Goal: Book appointment/travel/reservation

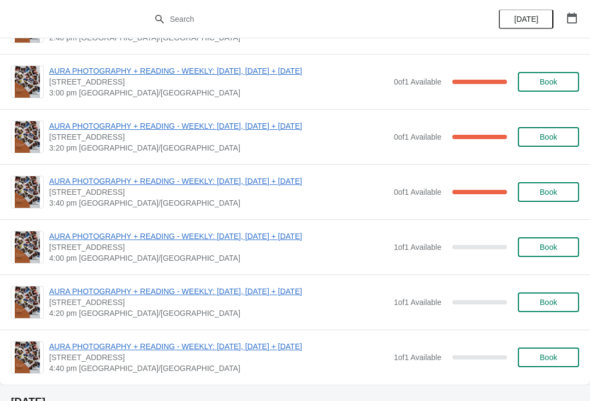
scroll to position [370, 0]
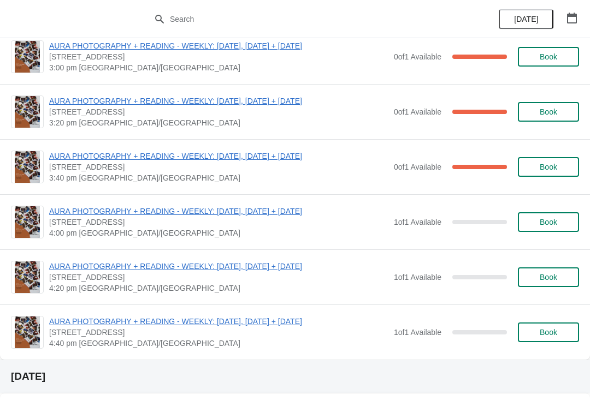
click at [564, 225] on span "Book" at bounding box center [549, 222] width 42 height 9
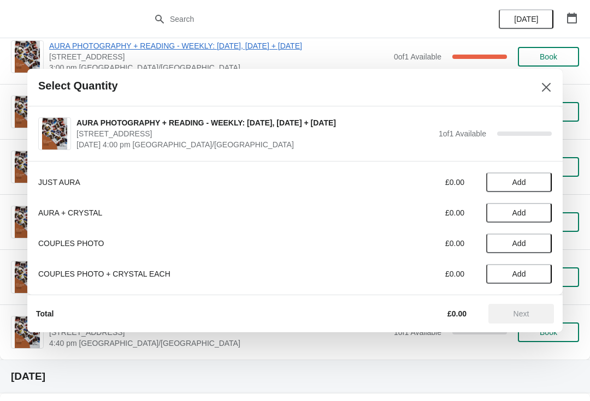
click at [534, 182] on span "Add" at bounding box center [519, 182] width 46 height 9
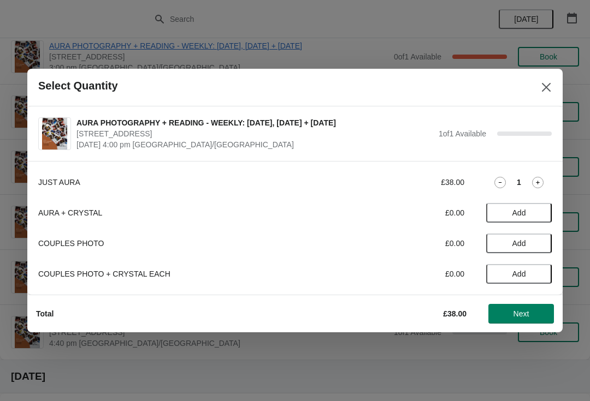
click at [520, 315] on span "Next" at bounding box center [521, 314] width 16 height 9
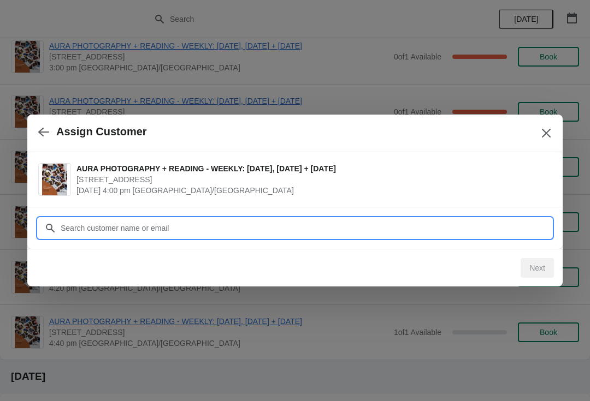
click at [460, 232] on input "Customer" at bounding box center [306, 228] width 492 height 20
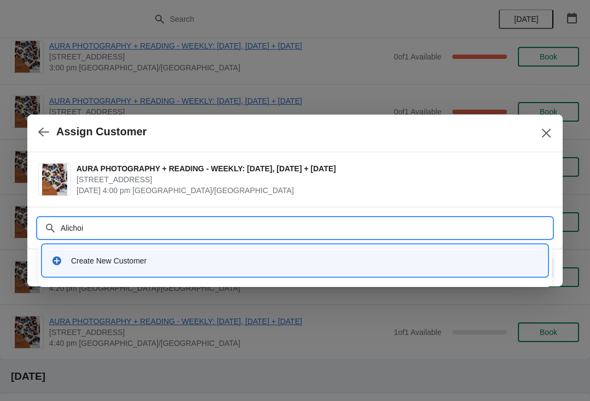
type input "Alichoin"
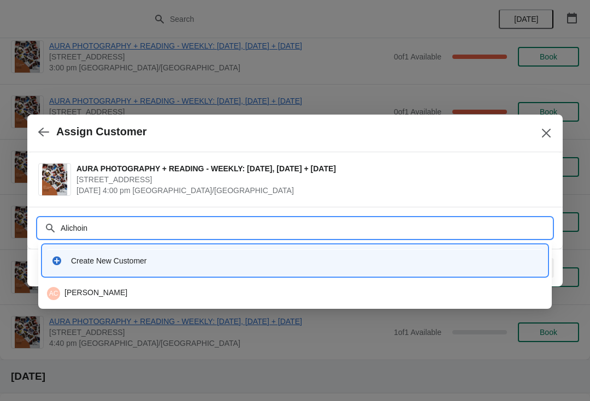
click at [386, 304] on div "AC Ali Choinski" at bounding box center [295, 294] width 505 height 22
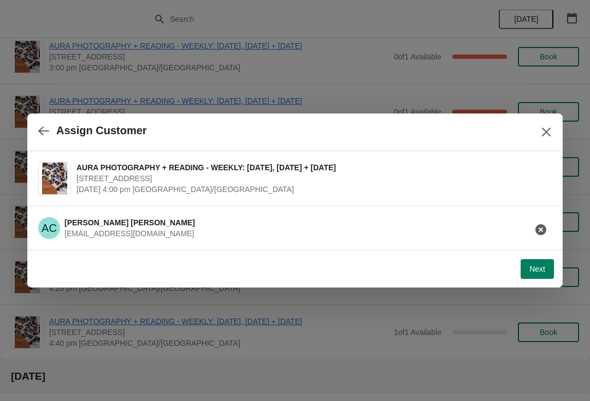
click at [538, 267] on span "Next" at bounding box center [537, 269] width 16 height 9
select select "Yes"
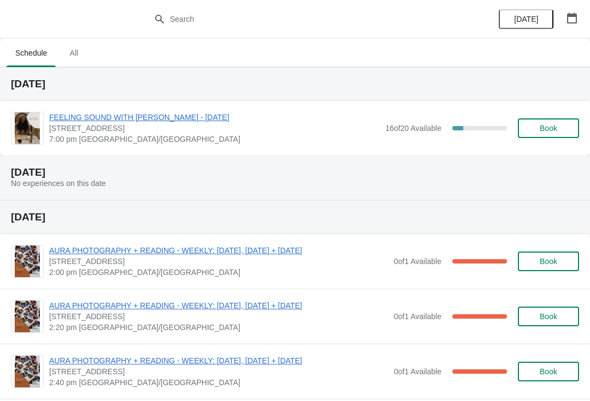
click at [581, 23] on button "button" at bounding box center [572, 18] width 20 height 20
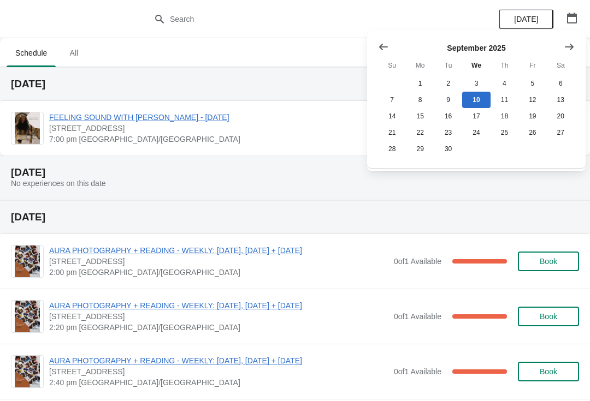
click at [570, 19] on icon "button" at bounding box center [571, 18] width 11 height 11
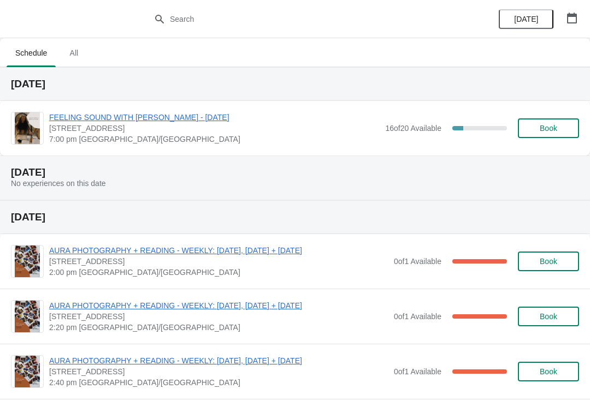
click at [574, 23] on button "button" at bounding box center [572, 18] width 20 height 20
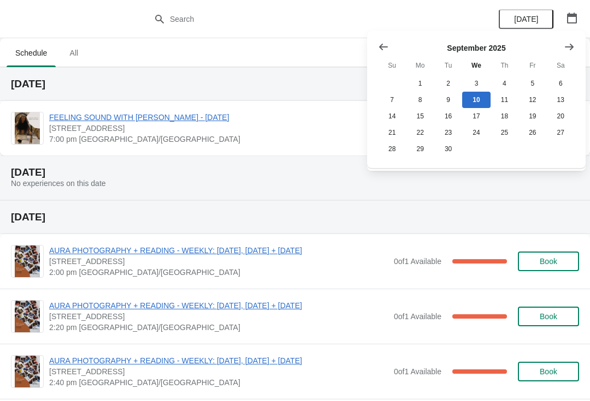
click at [577, 48] on button "Show next month, October 2025" at bounding box center [569, 47] width 20 height 20
click at [577, 45] on button "Show next month, November 2025" at bounding box center [569, 47] width 20 height 20
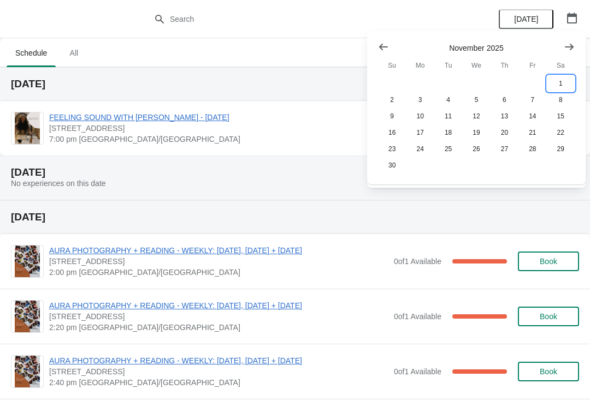
click at [556, 86] on button "1" at bounding box center [561, 83] width 28 height 16
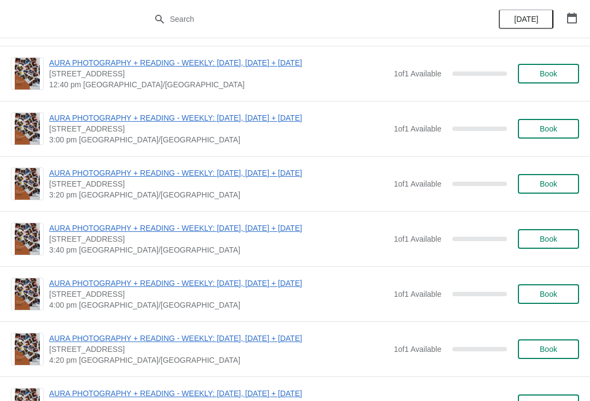
scroll to position [329, 0]
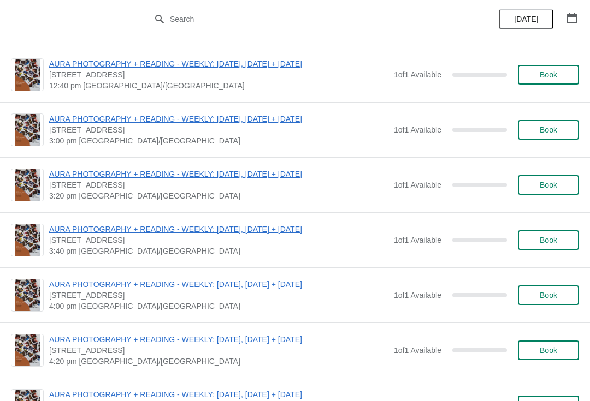
click at [547, 133] on span "Book" at bounding box center [548, 130] width 17 height 9
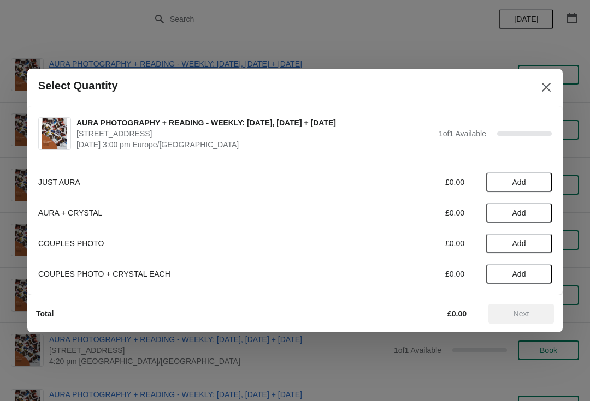
click at [516, 173] on button "Add" at bounding box center [519, 183] width 66 height 20
click at [525, 320] on button "Next" at bounding box center [521, 314] width 66 height 20
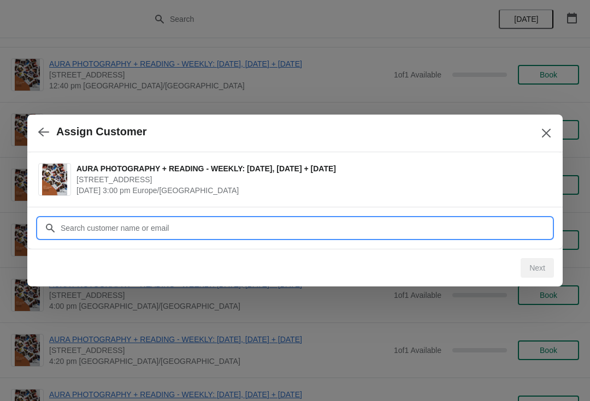
click at [358, 229] on input "Customer" at bounding box center [306, 228] width 492 height 20
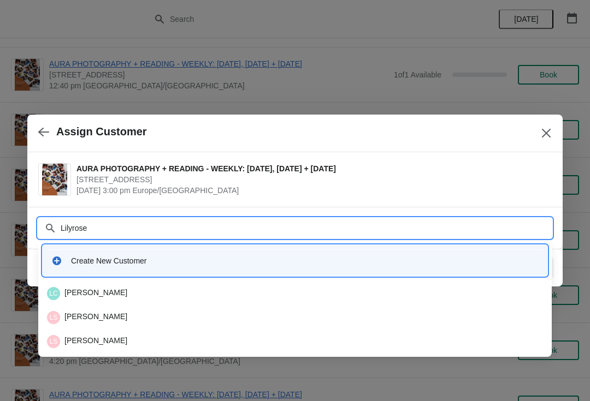
type input "Lilyroset"
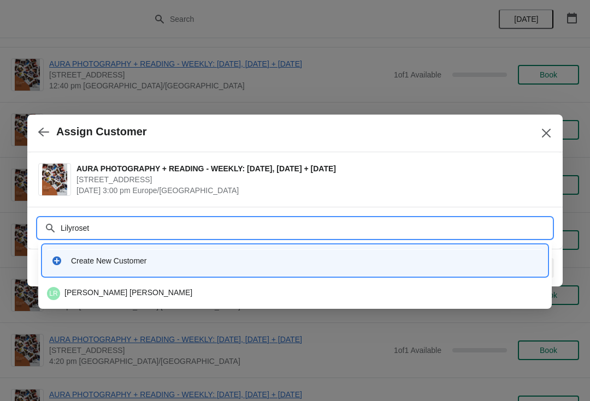
click at [347, 295] on div "LR [PERSON_NAME] [PERSON_NAME]" at bounding box center [295, 293] width 496 height 13
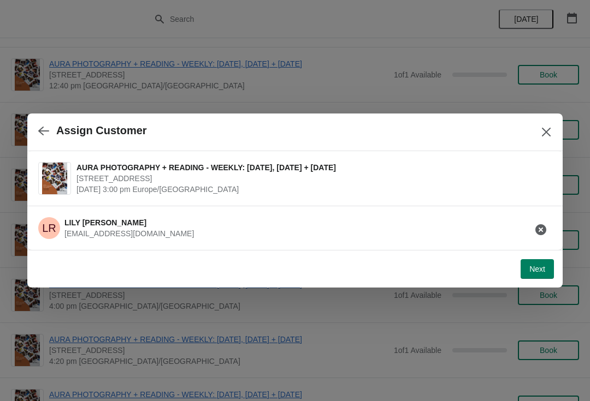
click at [537, 270] on span "Next" at bounding box center [537, 269] width 16 height 9
select select "Yes"
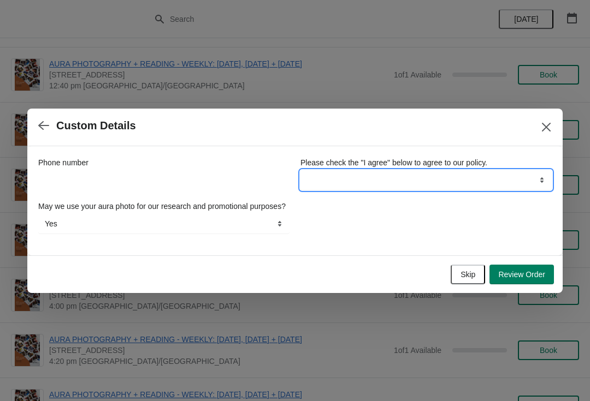
click at [464, 182] on select "I agree" at bounding box center [425, 180] width 251 height 20
select select "I agree"
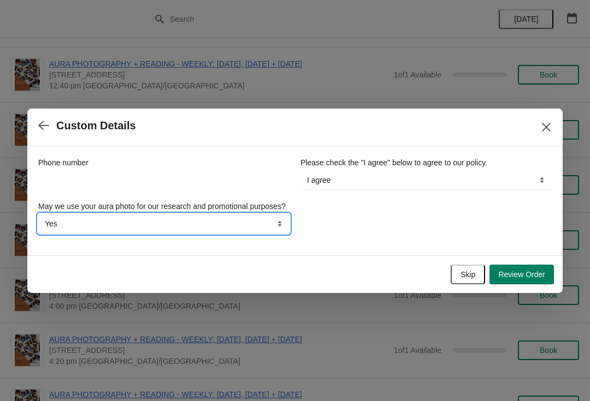
click at [260, 234] on select "Yes No" at bounding box center [163, 224] width 251 height 20
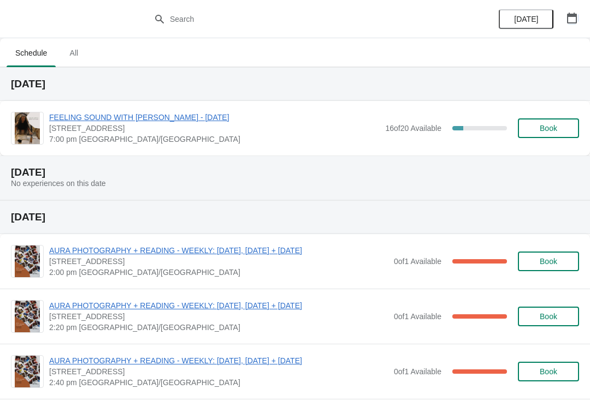
click at [574, 14] on icon "button" at bounding box center [572, 18] width 10 height 11
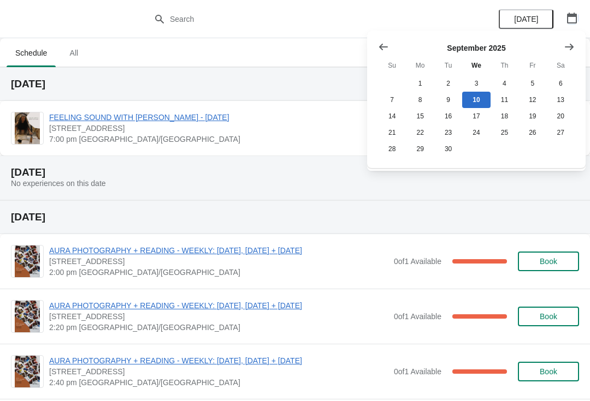
click at [577, 18] on button "button" at bounding box center [572, 18] width 20 height 20
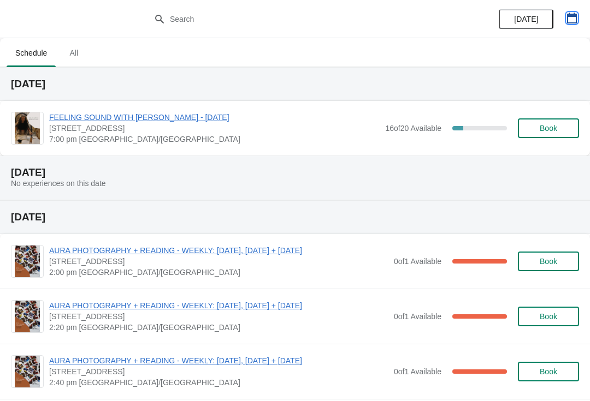
click at [573, 18] on icon "button" at bounding box center [571, 18] width 11 height 11
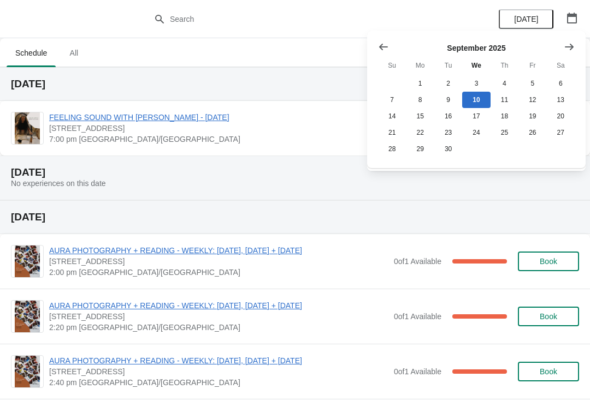
click at [576, 54] on button "Show next month, October 2025" at bounding box center [569, 47] width 20 height 20
click at [576, 51] on button "Show next month, November 2025" at bounding box center [569, 47] width 20 height 20
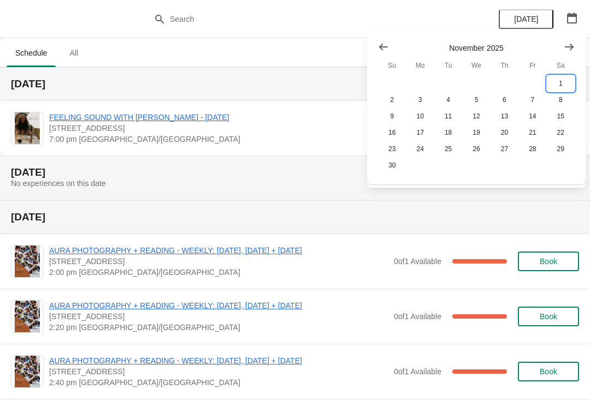
click at [560, 84] on button "1" at bounding box center [561, 83] width 28 height 16
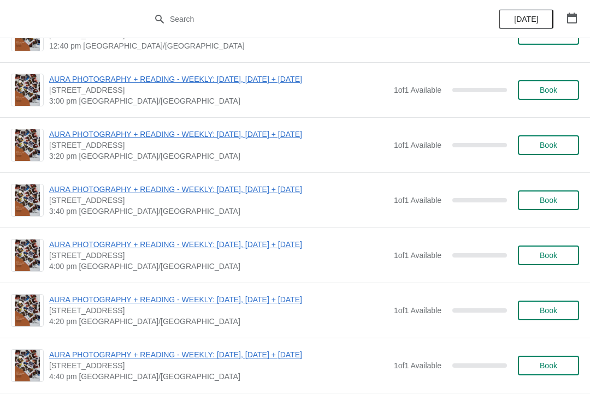
scroll to position [353, 0]
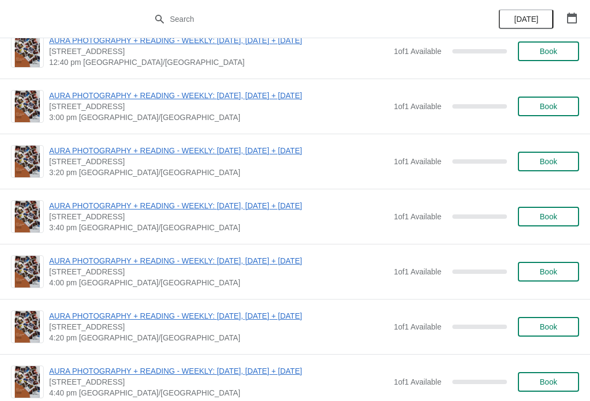
click at [555, 164] on span "Book" at bounding box center [548, 161] width 17 height 9
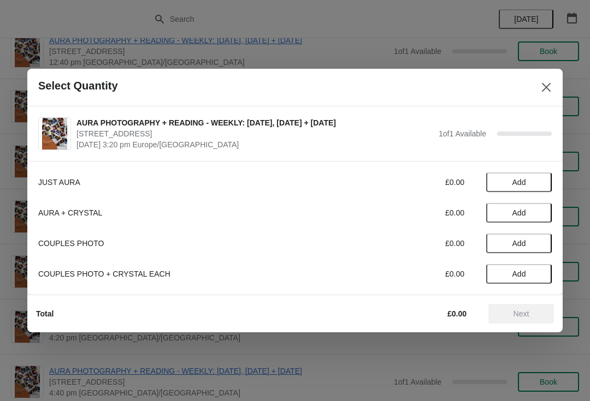
click at [530, 184] on span "Add" at bounding box center [519, 182] width 46 height 9
click at [518, 304] on button "Next" at bounding box center [521, 314] width 66 height 20
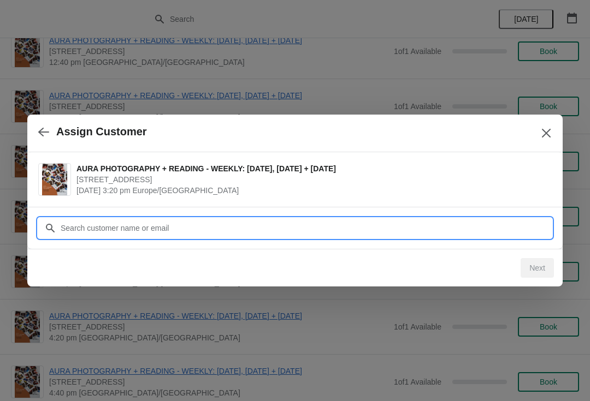
click at [477, 223] on input "Customer" at bounding box center [306, 228] width 492 height 20
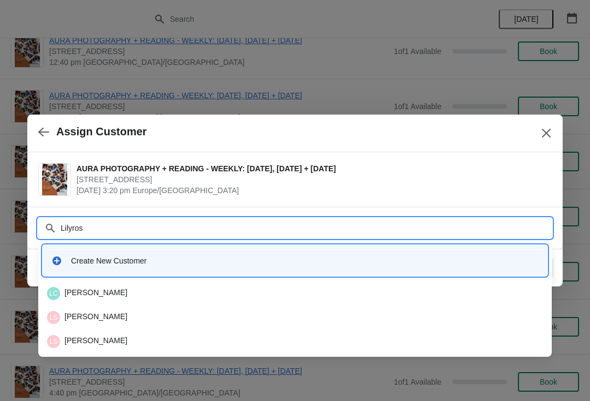
type input "Lilyrose"
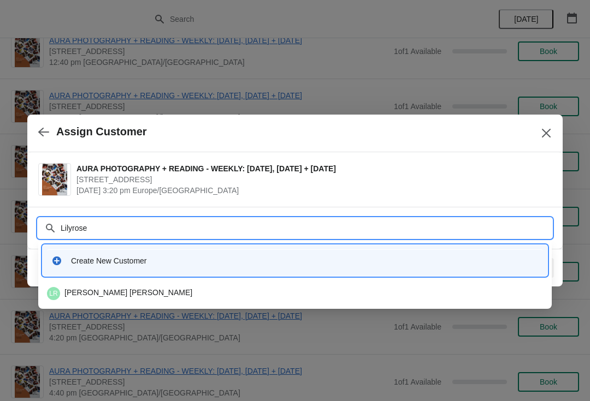
click at [336, 298] on div "LR [PERSON_NAME] [PERSON_NAME]" at bounding box center [295, 293] width 496 height 13
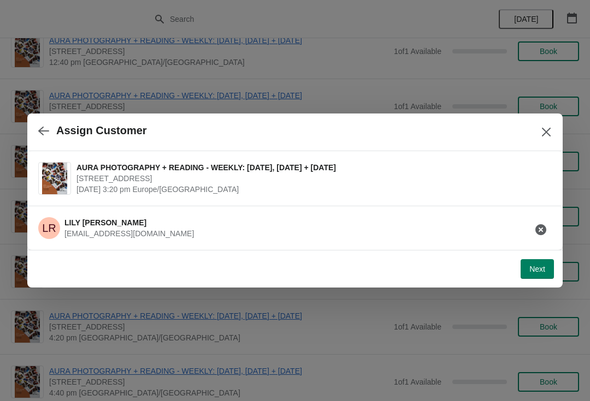
click at [522, 262] on button "Next" at bounding box center [537, 269] width 33 height 20
select select "Yes"
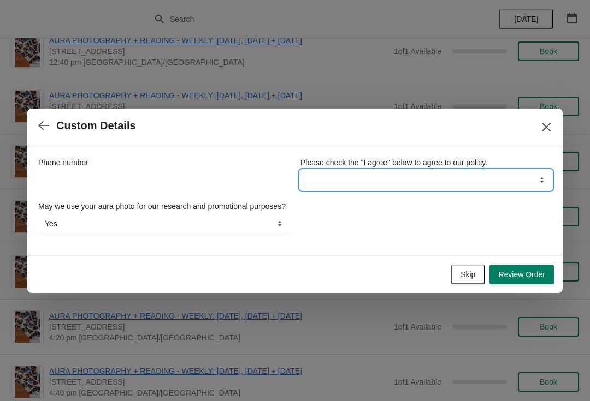
click at [524, 184] on select "I agree" at bounding box center [425, 180] width 251 height 20
select select "I agree"
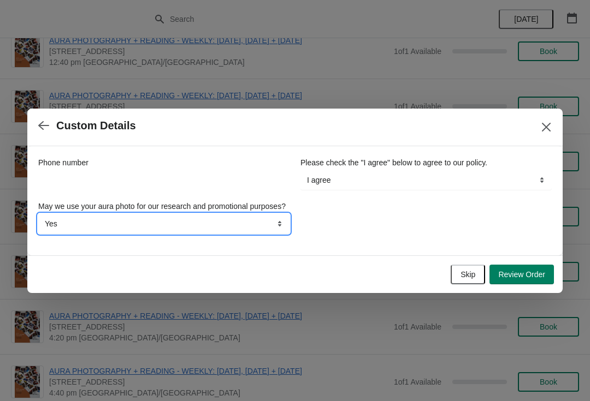
click at [263, 234] on select "Yes No" at bounding box center [163, 224] width 251 height 20
select select "No"
